Goal: Information Seeking & Learning: Learn about a topic

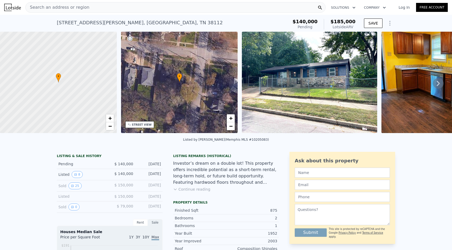
click at [131, 11] on div "Search an address or region" at bounding box center [175, 7] width 300 height 11
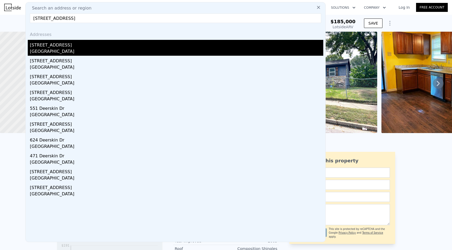
type input "[STREET_ADDRESS]"
click at [114, 46] on div "[STREET_ADDRESS]" at bounding box center [176, 44] width 293 height 8
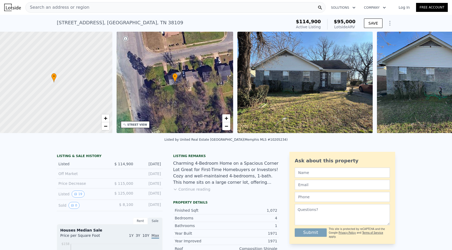
scroll to position [0, 2]
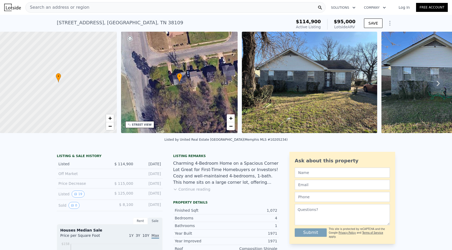
click at [162, 7] on div "Search an address or region" at bounding box center [175, 7] width 300 height 11
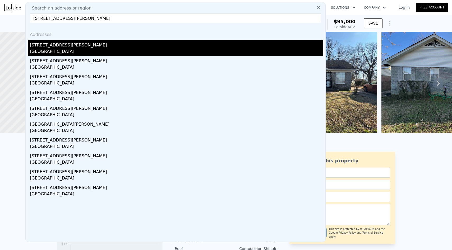
type input "[STREET_ADDRESS][PERSON_NAME]"
click at [134, 44] on div "[STREET_ADDRESS][PERSON_NAME]" at bounding box center [176, 44] width 293 height 8
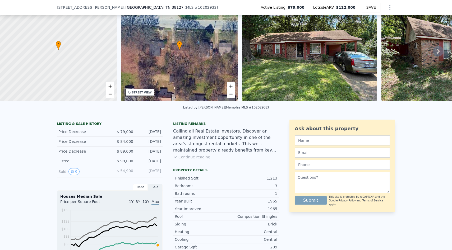
scroll to position [34, 0]
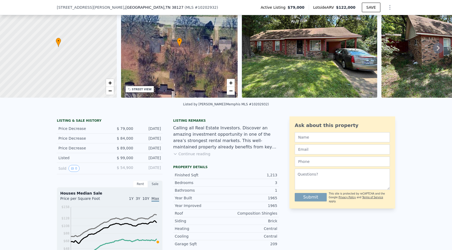
click at [197, 154] on button "Continue reading" at bounding box center [191, 153] width 37 height 5
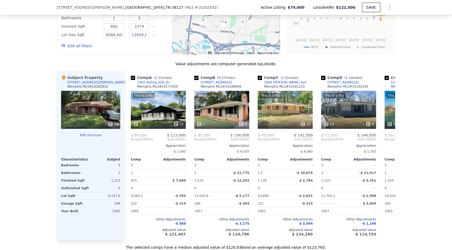
scroll to position [597, 0]
